Goal: Navigation & Orientation: Find specific page/section

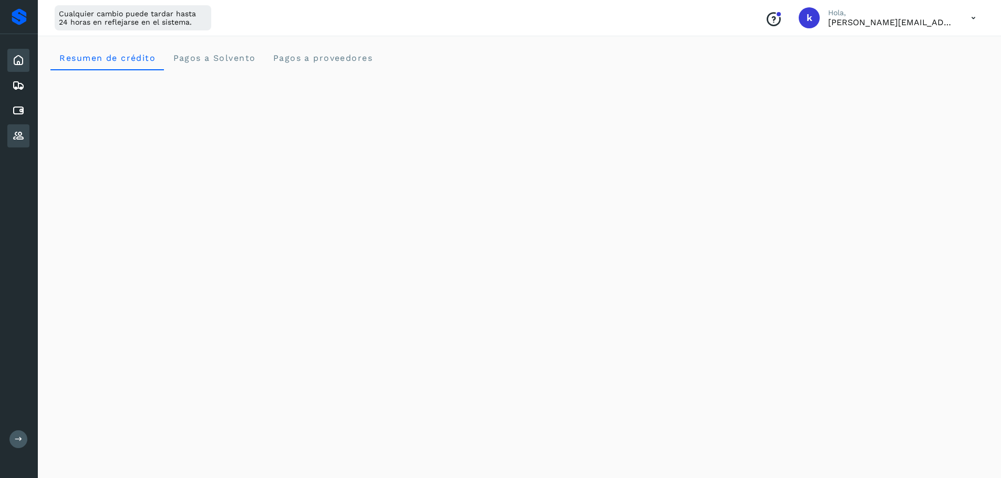
click at [19, 130] on icon at bounding box center [18, 136] width 13 height 13
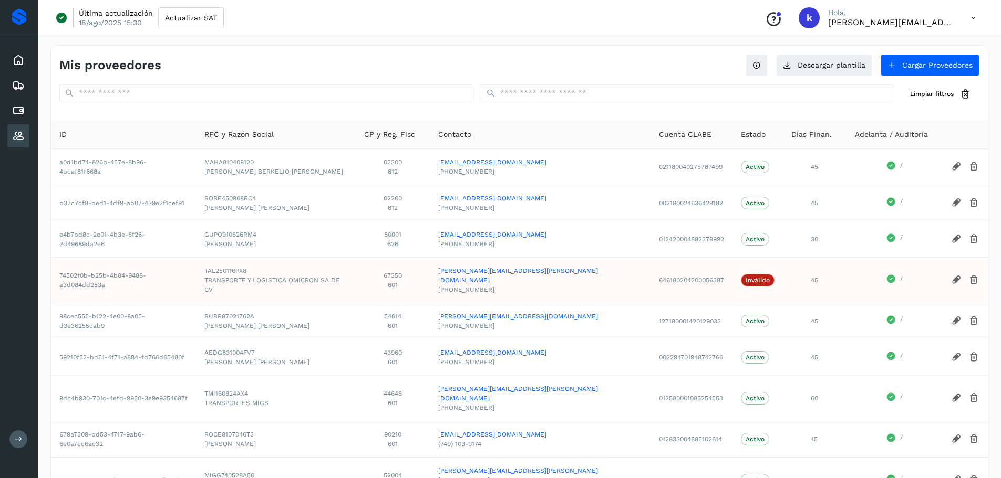
click at [7, 109] on div "Inicio Embarques Cuentas por pagar Proveedores" at bounding box center [19, 98] width 38 height 128
click at [14, 109] on icon at bounding box center [18, 111] width 13 height 13
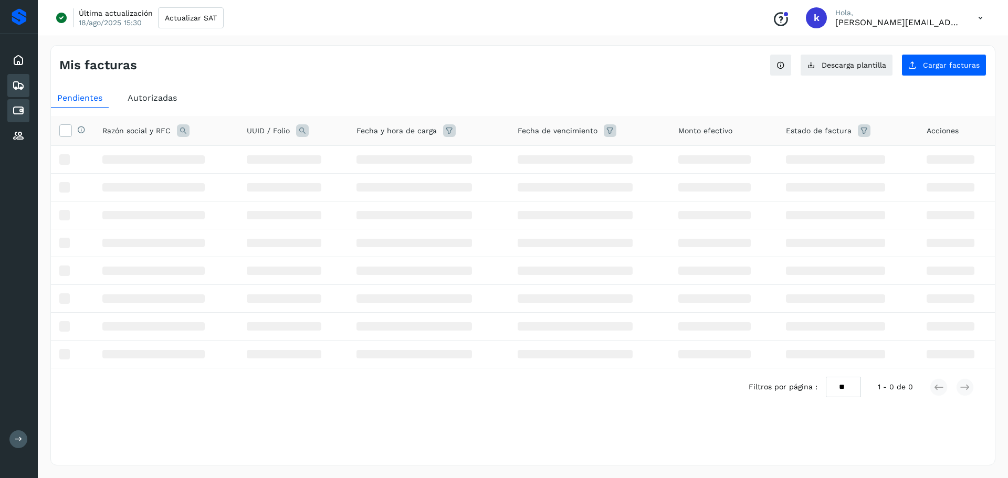
click at [20, 84] on icon at bounding box center [18, 85] width 13 height 13
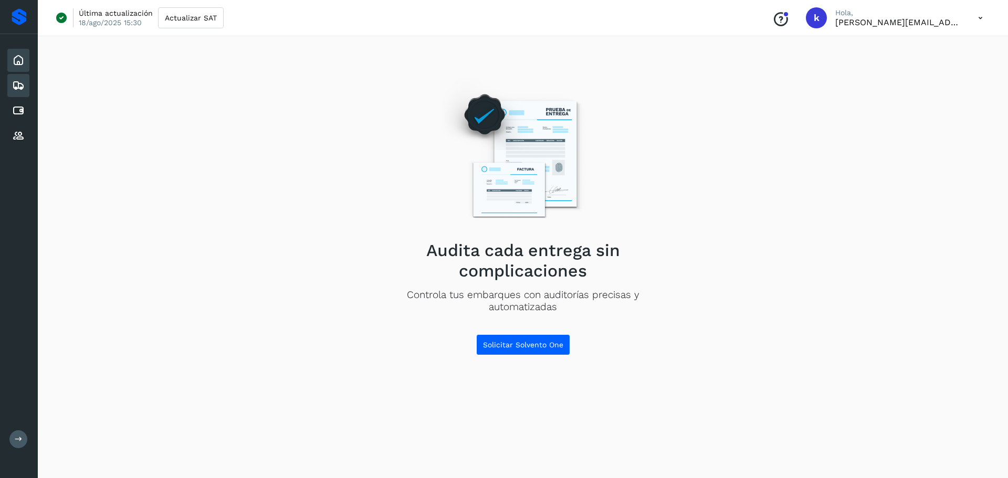
click at [23, 67] on div "Inicio" at bounding box center [18, 60] width 22 height 23
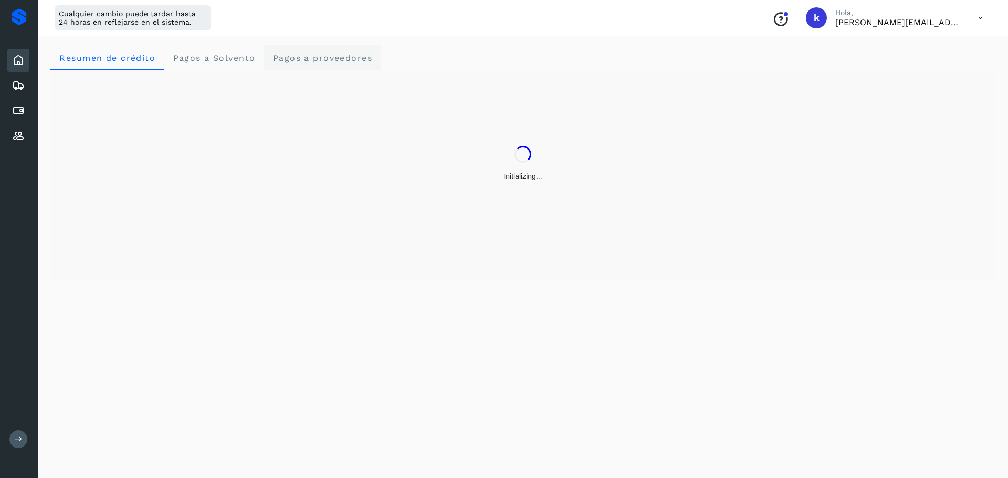
click at [325, 59] on span "Pagos a proveedores" at bounding box center [322, 58] width 100 height 10
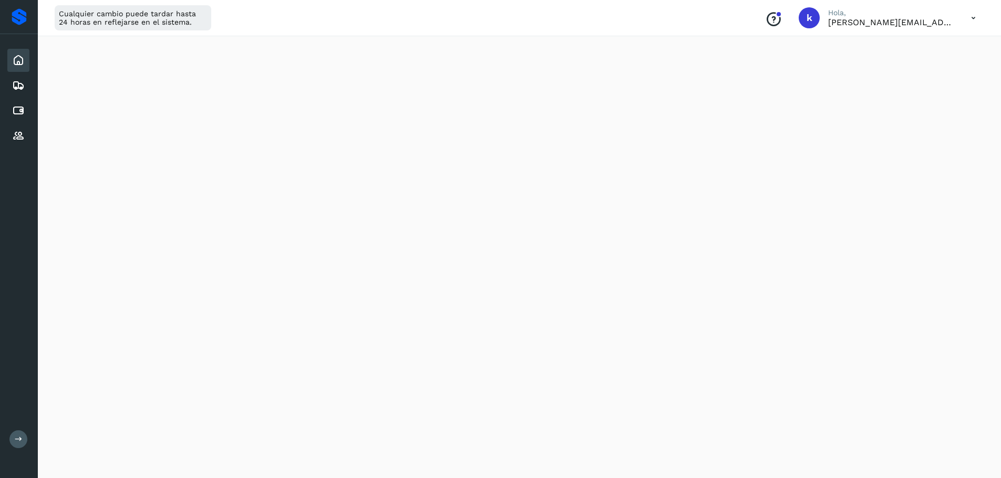
scroll to position [473, 0]
